Goal: Task Accomplishment & Management: Manage account settings

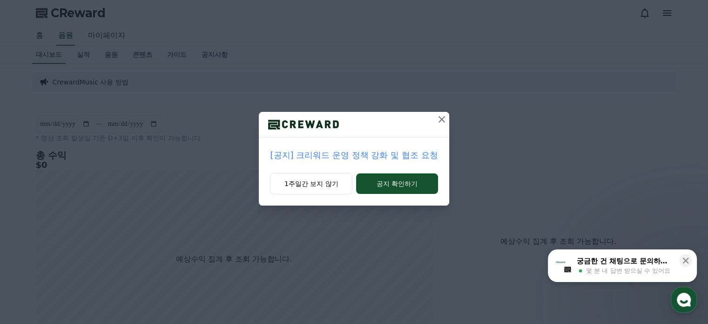
click at [438, 121] on icon at bounding box center [441, 119] width 11 height 11
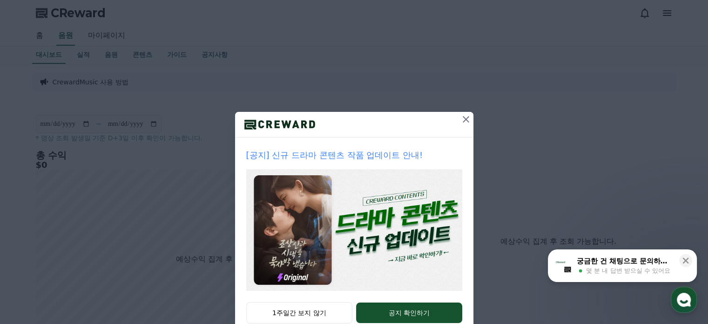
click at [461, 117] on icon at bounding box center [466, 119] width 11 height 11
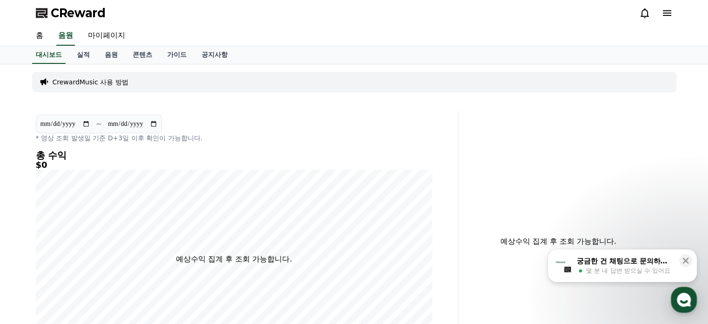
click at [223, 162] on h5 "$0" at bounding box center [234, 164] width 397 height 9
click at [670, 11] on icon at bounding box center [667, 12] width 11 height 11
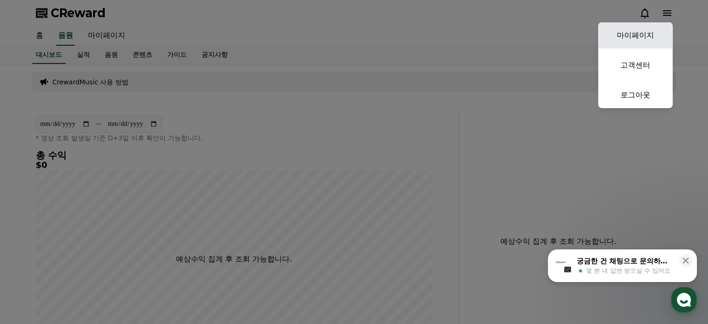
click at [650, 29] on link "마이페이지" at bounding box center [635, 35] width 75 height 26
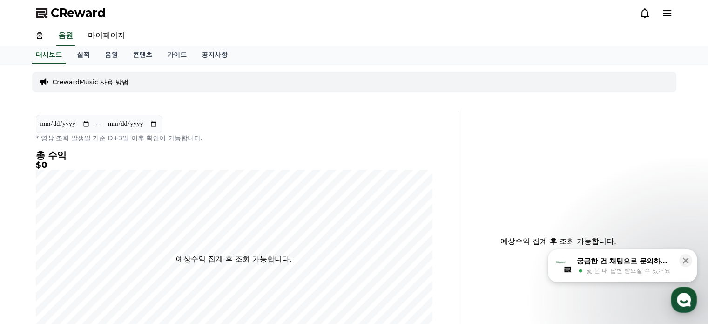
select select "**********"
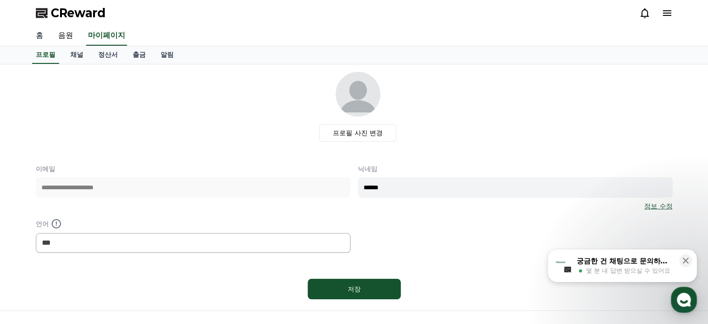
click at [37, 40] on link "홈" at bounding box center [39, 36] width 22 height 20
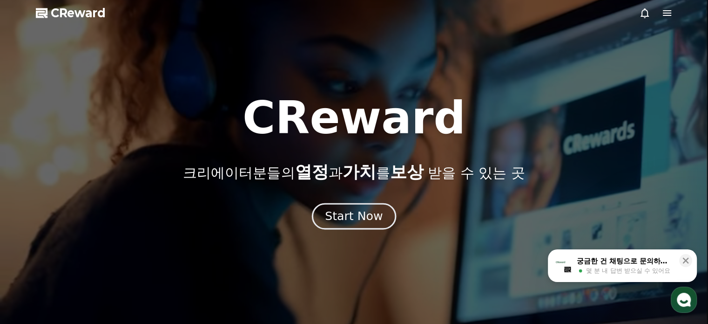
click at [360, 218] on div "Start Now" at bounding box center [354, 216] width 58 height 16
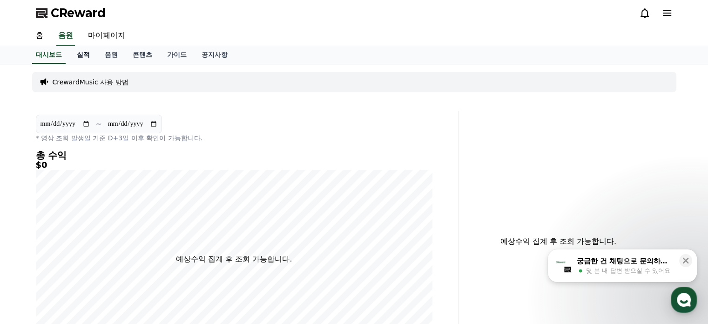
click at [78, 55] on link "실적" at bounding box center [83, 55] width 28 height 18
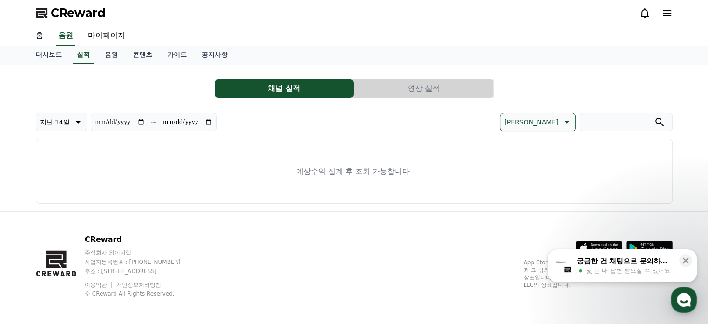
click at [39, 35] on link "홈" at bounding box center [39, 36] width 22 height 20
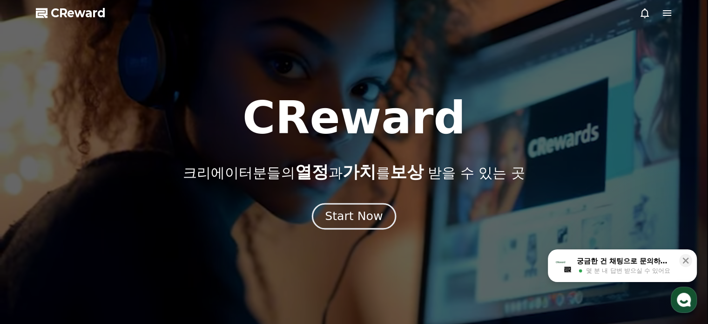
click at [366, 213] on div "Start Now" at bounding box center [354, 216] width 58 height 16
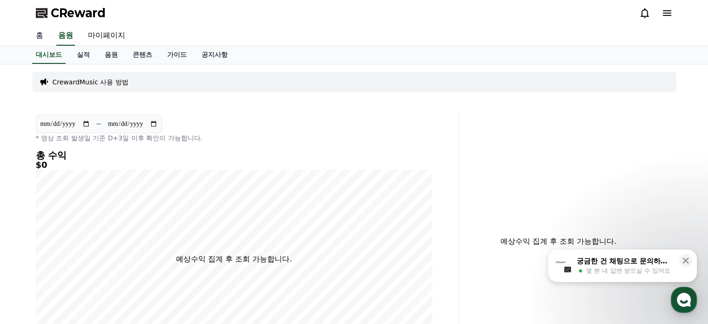
click at [34, 36] on link "홈" at bounding box center [39, 36] width 22 height 20
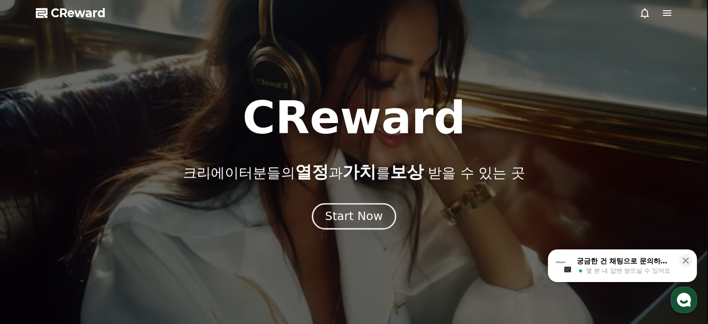
click at [368, 216] on div "Start Now" at bounding box center [354, 216] width 58 height 16
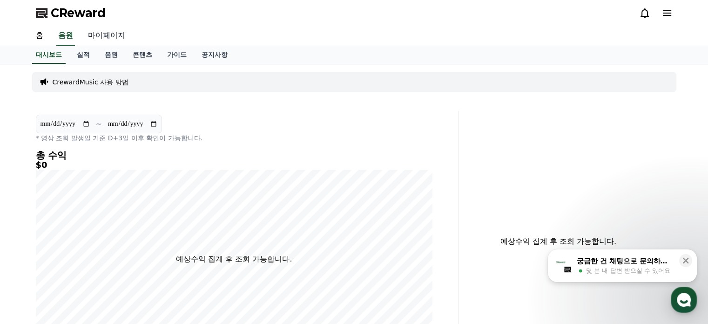
click at [100, 35] on link "마이페이지" at bounding box center [107, 36] width 52 height 20
select select "**********"
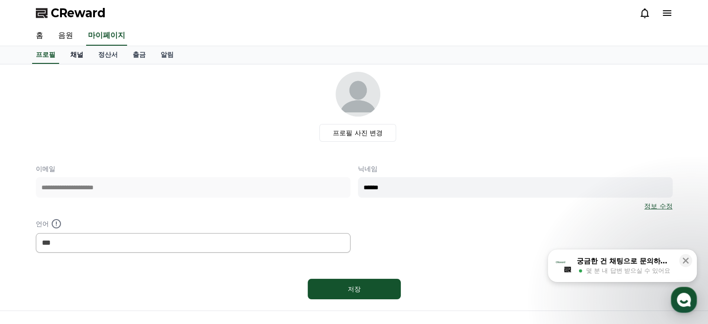
click at [77, 54] on link "채널" at bounding box center [77, 55] width 28 height 18
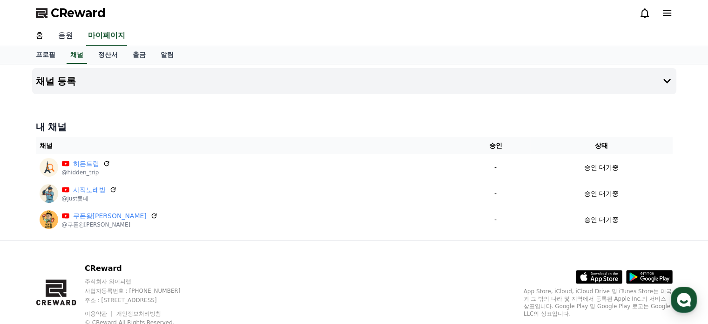
click at [69, 36] on link "음원" at bounding box center [66, 36] width 30 height 20
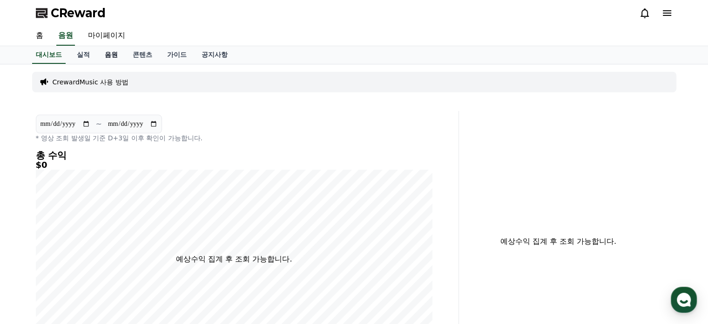
click at [115, 53] on link "음원" at bounding box center [111, 55] width 28 height 18
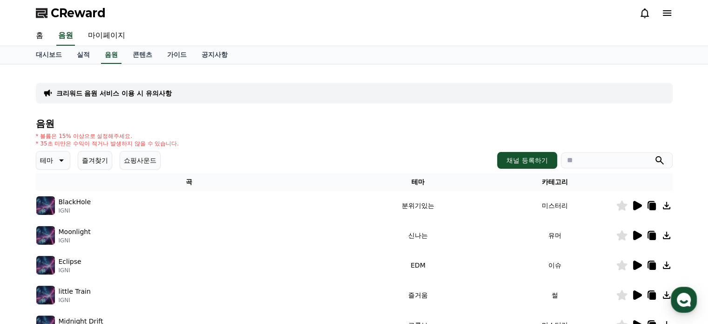
scroll to position [71, 0]
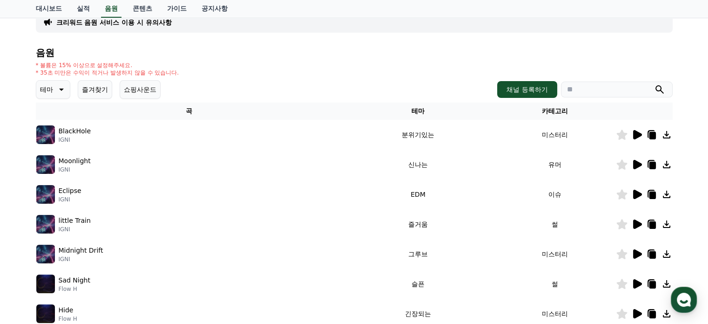
click at [635, 164] on icon at bounding box center [637, 164] width 9 height 9
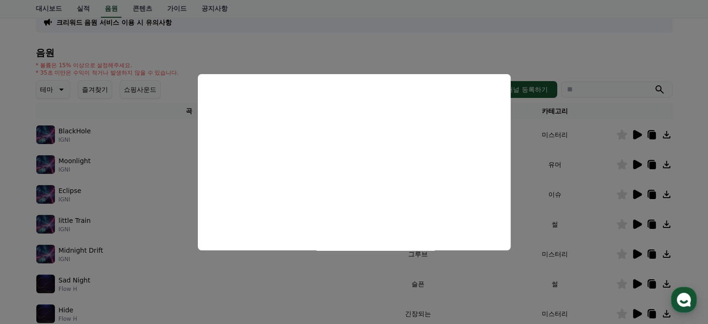
click at [394, 47] on button "close modal" at bounding box center [354, 162] width 708 height 324
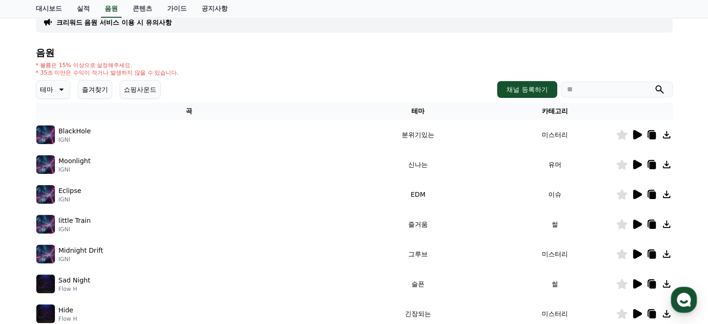
click at [653, 163] on icon at bounding box center [652, 165] width 7 height 7
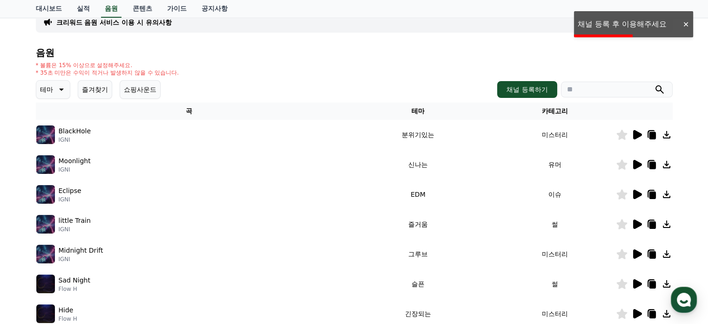
click at [653, 163] on icon at bounding box center [652, 165] width 7 height 7
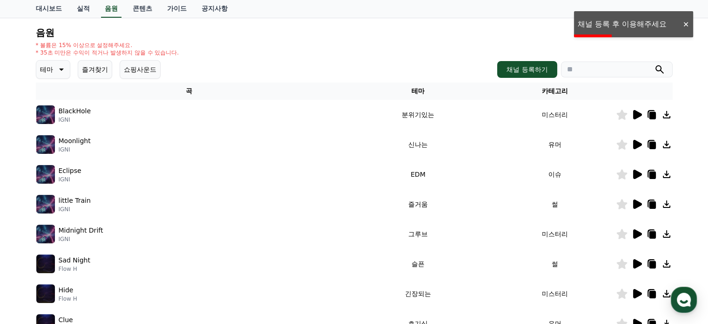
scroll to position [92, 0]
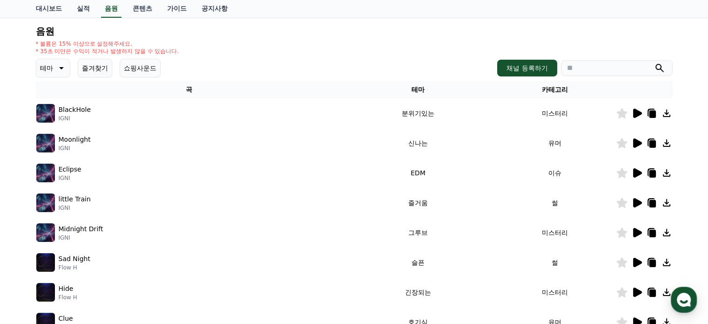
click at [267, 15] on div "대시보드 실적 음원 콘텐츠 가이드 공지사항" at bounding box center [354, 9] width 652 height 18
